Goal: Register for event/course

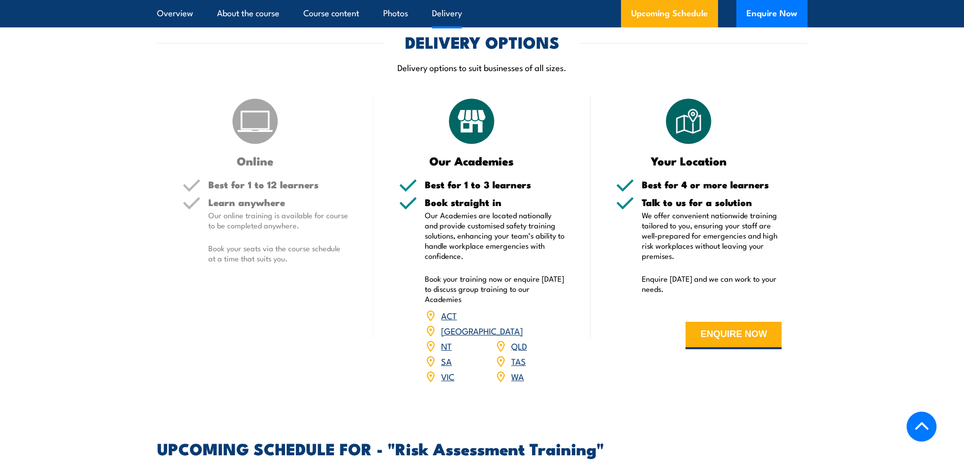
scroll to position [1321, 0]
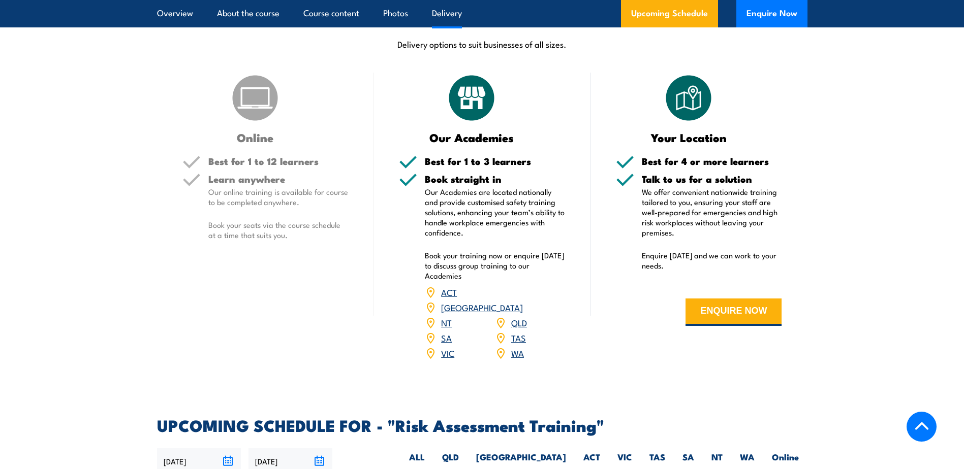
click at [517, 354] on link "WA" at bounding box center [517, 353] width 13 height 12
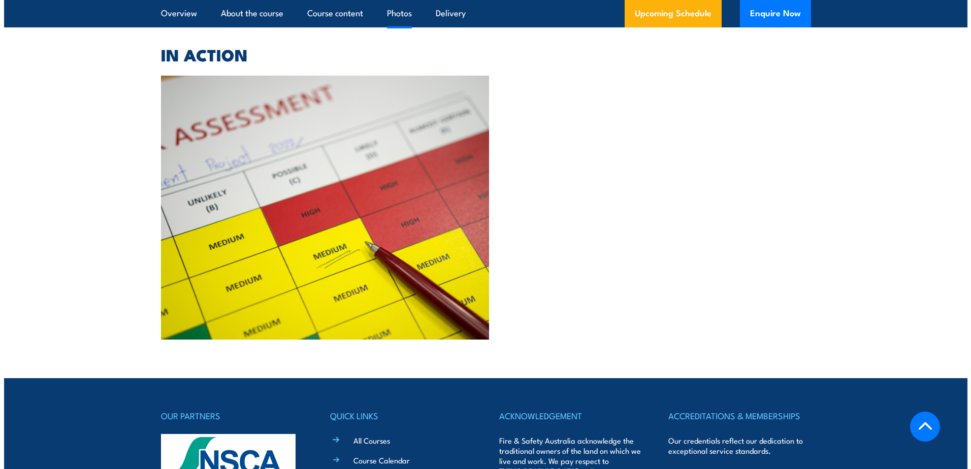
scroll to position [2396, 0]
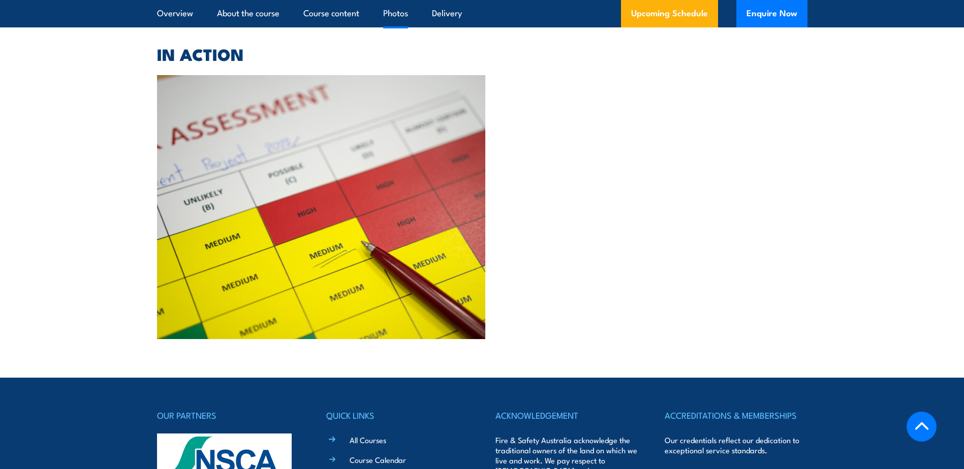
click at [275, 153] on img at bounding box center [321, 207] width 329 height 264
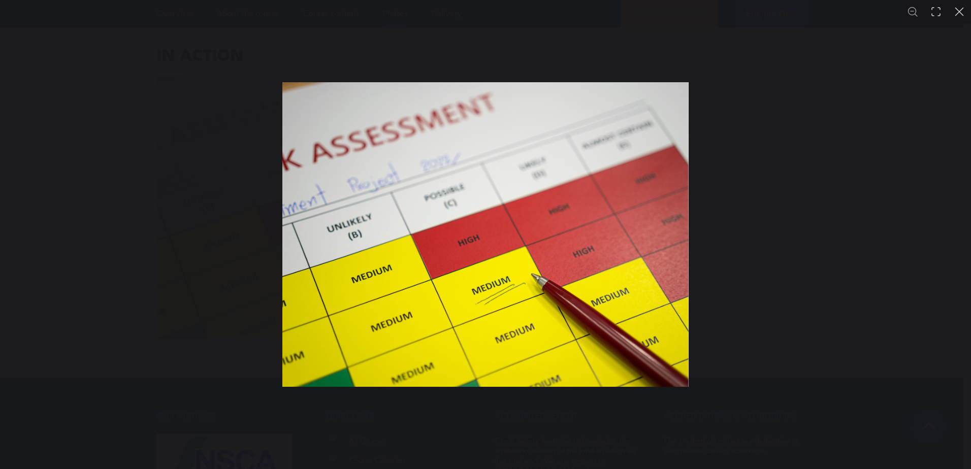
click at [471, 208] on img "You can close this modal content with the ESC key" at bounding box center [485, 234] width 406 height 305
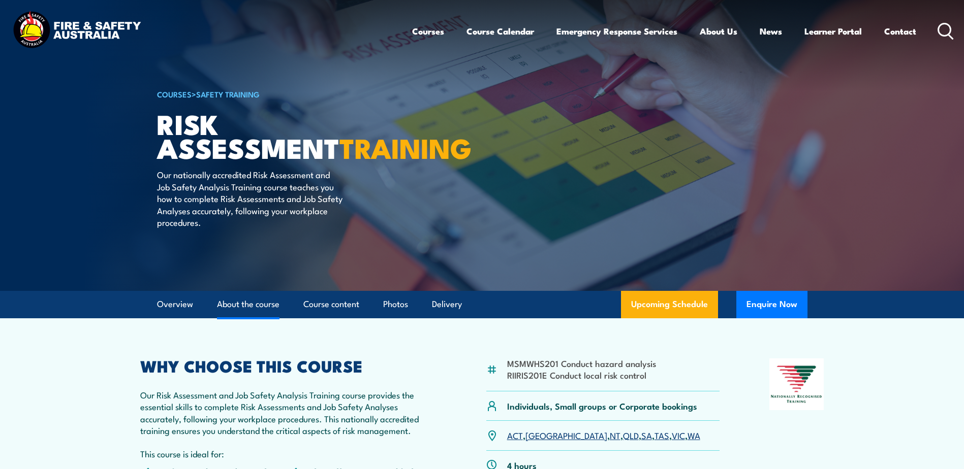
click at [246, 307] on link "About the course" at bounding box center [248, 304] width 62 height 27
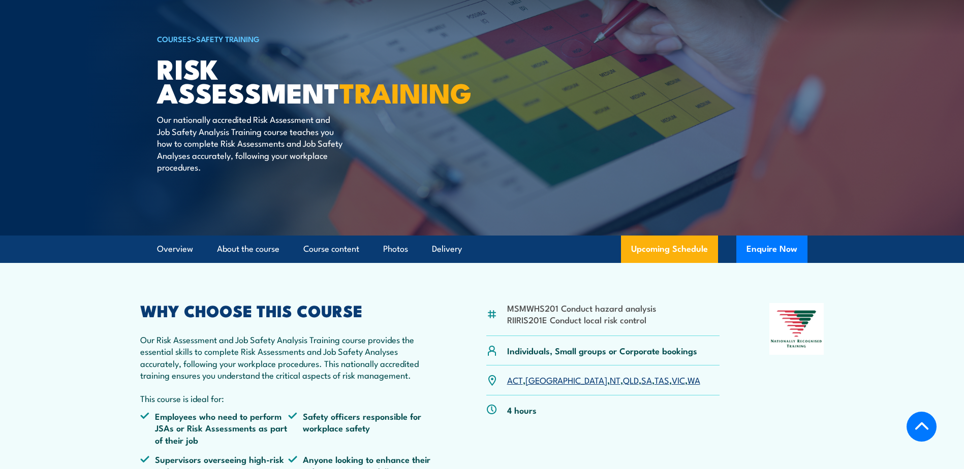
scroll to position [51, 0]
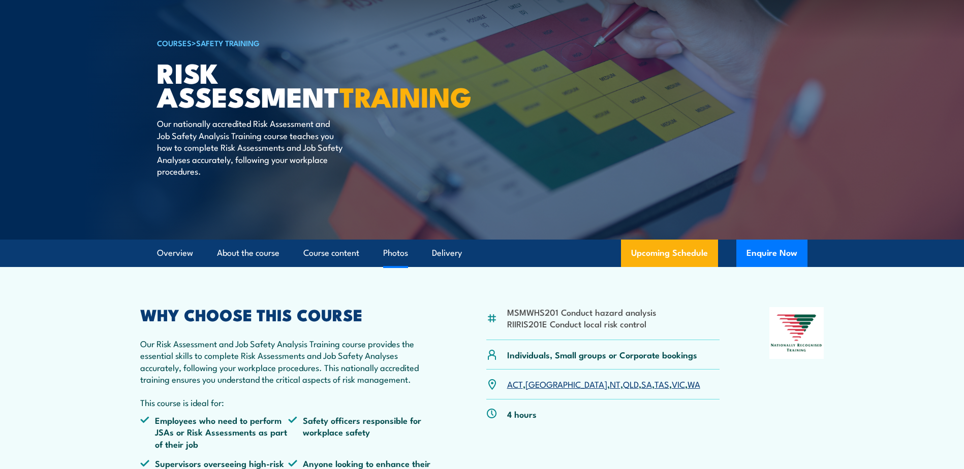
click at [396, 256] on link "Photos" at bounding box center [395, 253] width 25 height 27
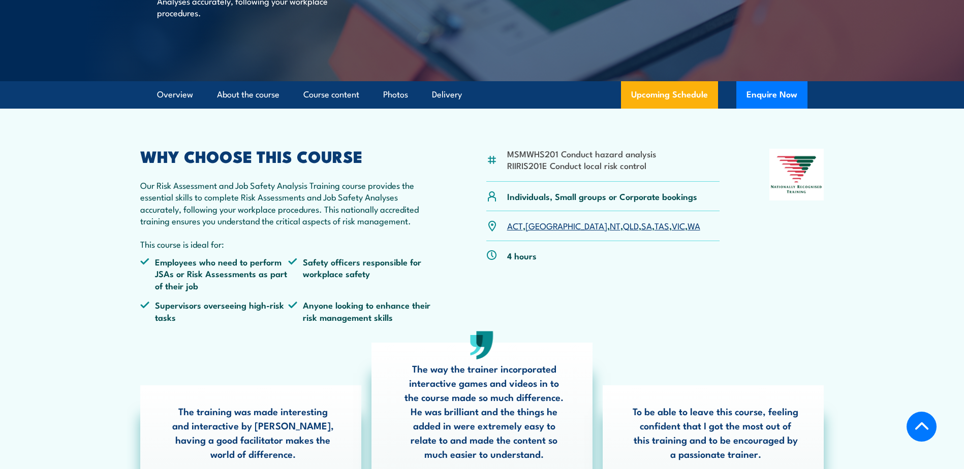
scroll to position [123, 0]
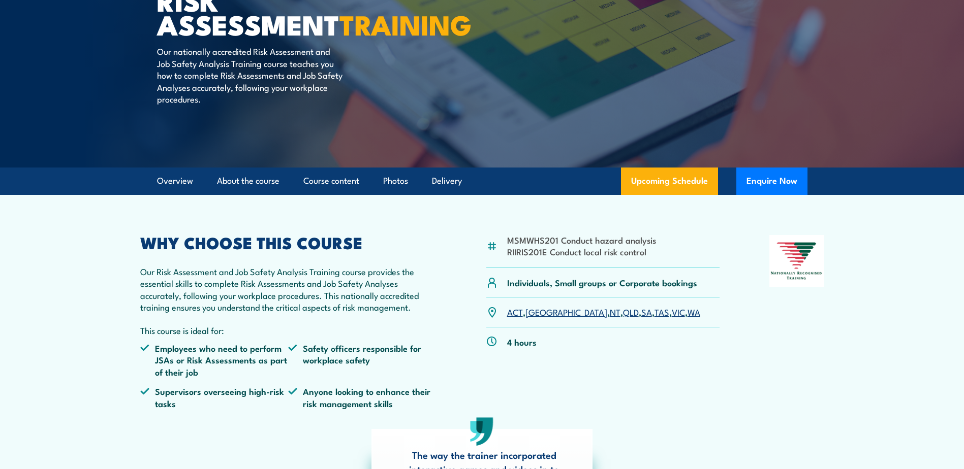
scroll to position [48, 0]
